Goal: Obtain resource: Download file/media

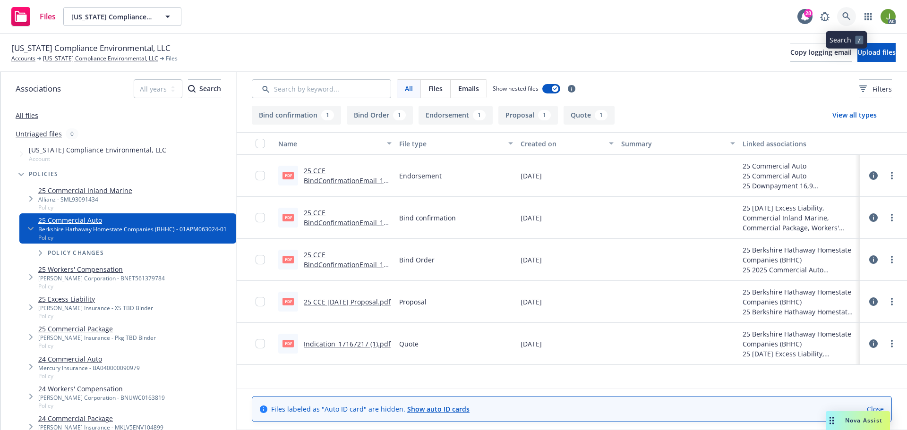
click at [845, 18] on icon at bounding box center [846, 16] width 9 height 9
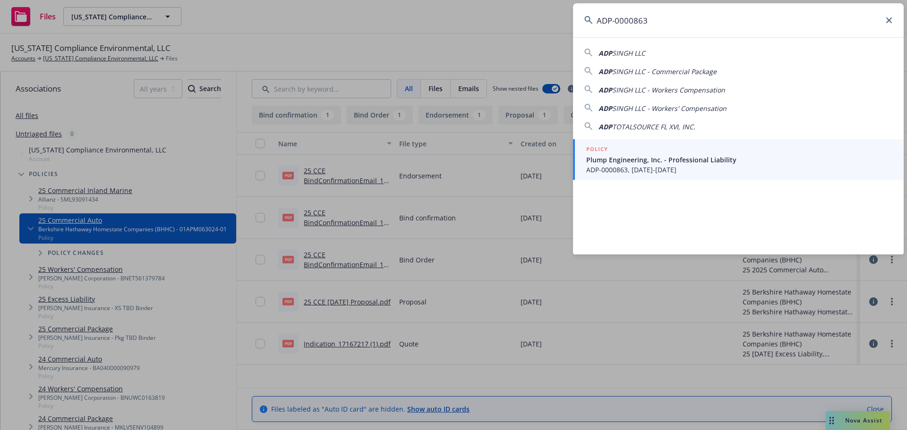
type input "ADP-0000863"
click at [624, 177] on link "POLICY Plump Engineering, Inc. - Professional Liability ADP-0000863, [DATE]-[DA…" at bounding box center [738, 159] width 331 height 41
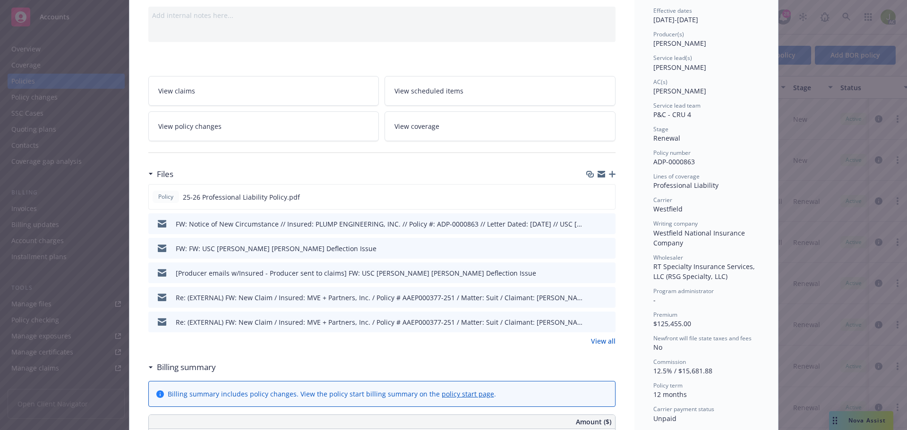
scroll to position [142, 0]
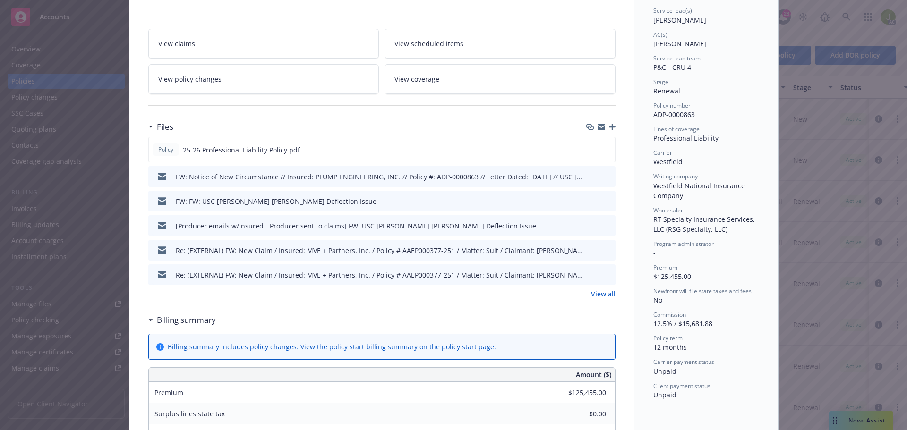
click at [599, 296] on link "View all" at bounding box center [603, 294] width 25 height 10
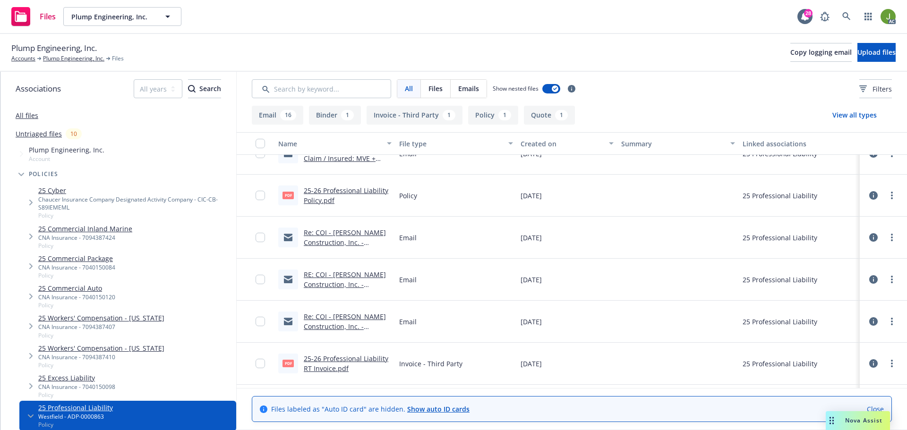
scroll to position [236, 0]
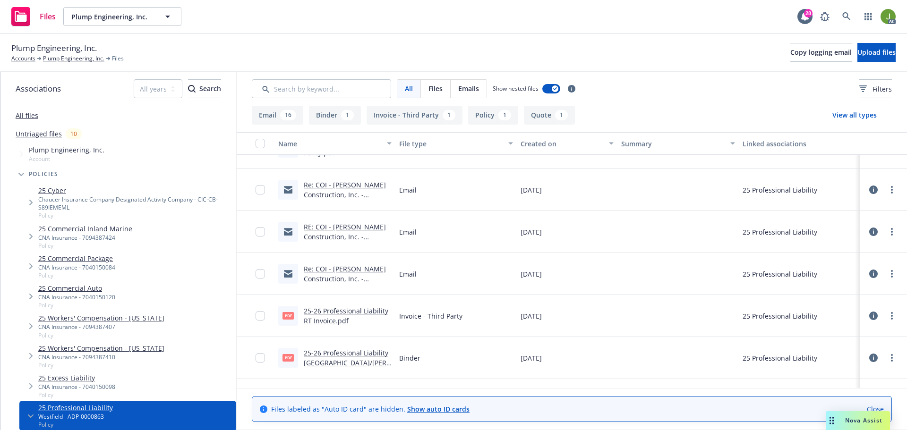
click at [348, 310] on link "25-26 Professional Liability RT Invoice.pdf" at bounding box center [346, 315] width 85 height 19
